Goal: Information Seeking & Learning: Learn about a topic

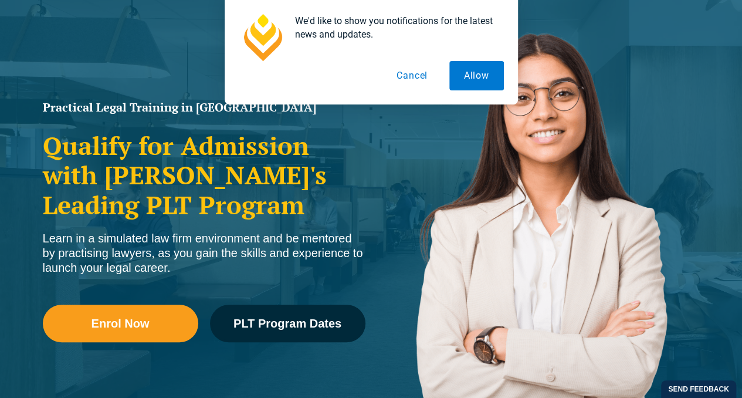
scroll to position [117, 0]
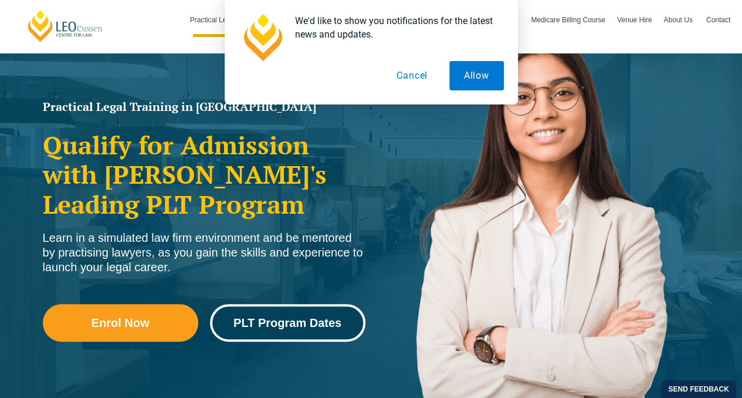
click at [272, 304] on link "PLT Program Dates" at bounding box center [287, 323] width 155 height 38
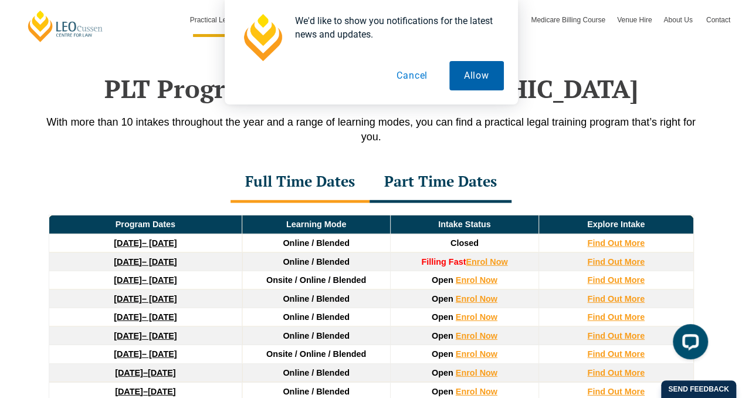
scroll to position [1514, 0]
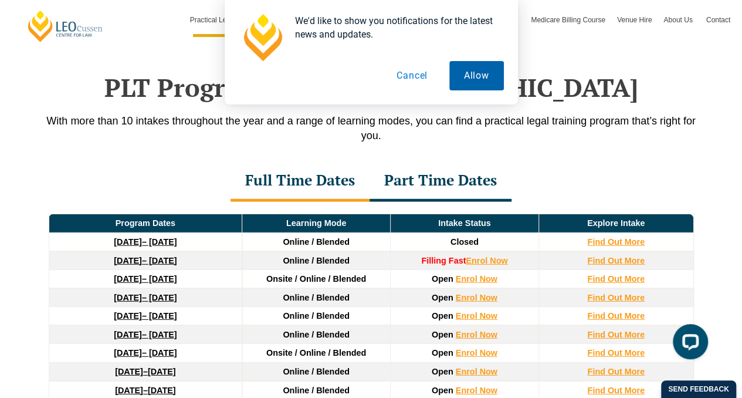
click at [473, 73] on button "Allow" at bounding box center [476, 75] width 55 height 29
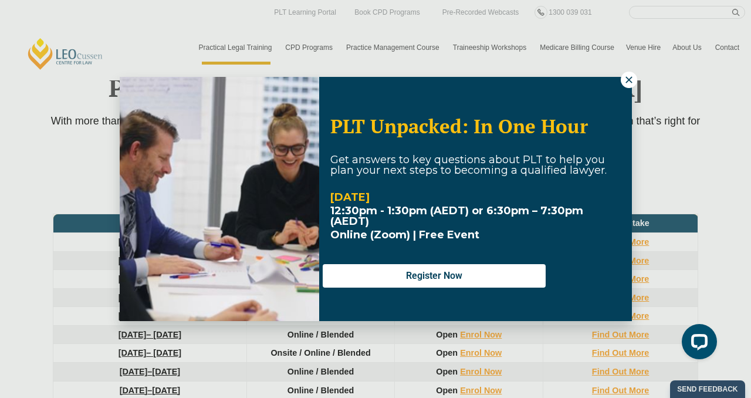
click at [627, 82] on icon at bounding box center [628, 79] width 6 height 6
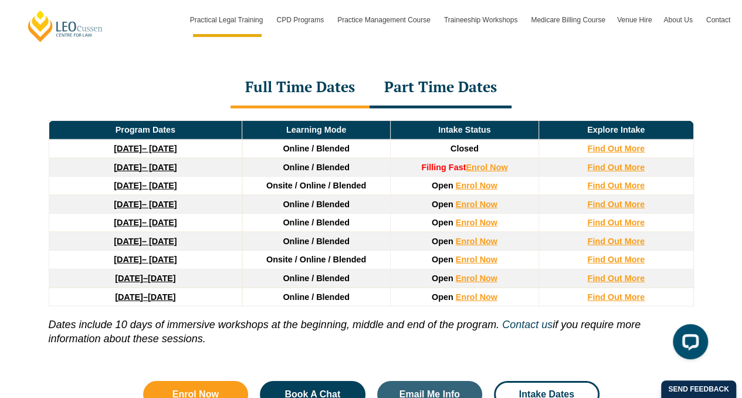
scroll to position [1631, 0]
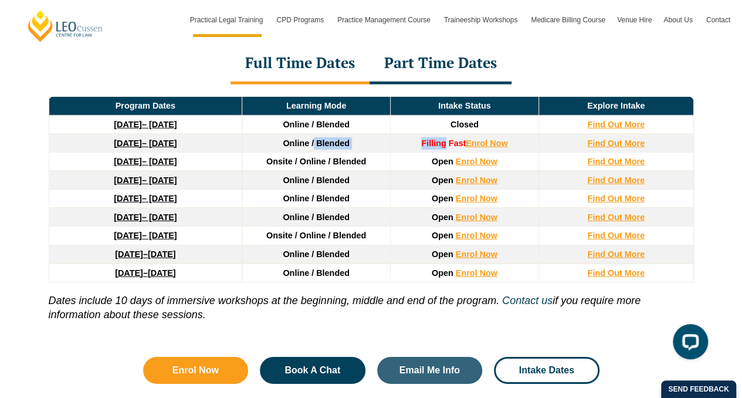
drag, startPoint x: 446, startPoint y: 131, endPoint x: 317, endPoint y: 126, distance: 129.2
click at [317, 134] on tr "[DATE] – [DATE] Online / Blended Filling Fast Enrol Now Find Out More" at bounding box center [371, 143] width 645 height 19
click at [317, 138] on span "Online / Blended" at bounding box center [316, 142] width 67 height 9
click at [318, 138] on span "Online / Blended" at bounding box center [316, 142] width 67 height 9
click at [300, 138] on span "Online / Blended" at bounding box center [316, 142] width 67 height 9
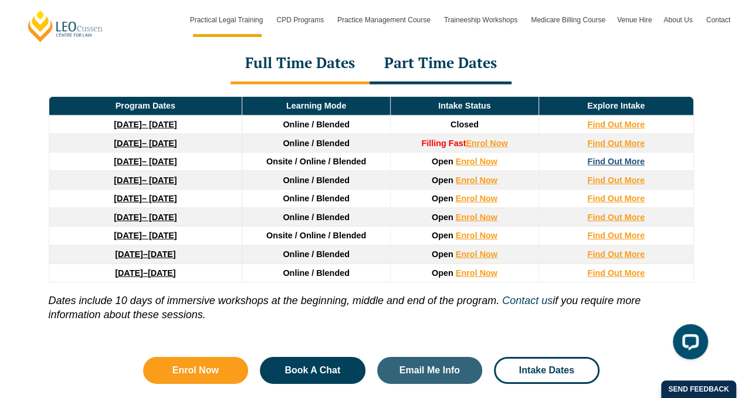
click at [622, 157] on strong "Find Out More" at bounding box center [616, 161] width 58 height 9
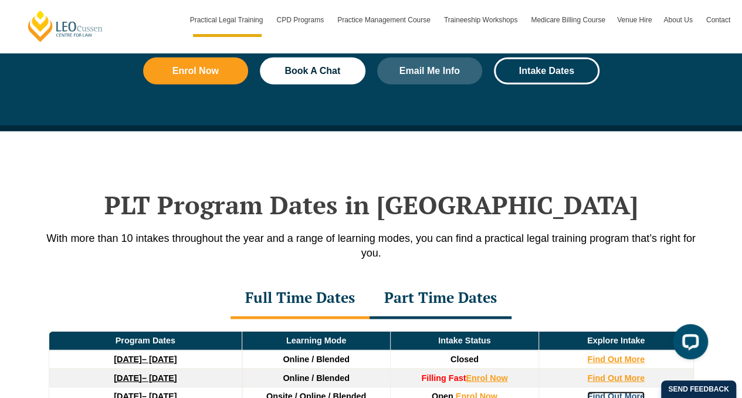
scroll to position [1455, 0]
